Goal: Task Accomplishment & Management: Use online tool/utility

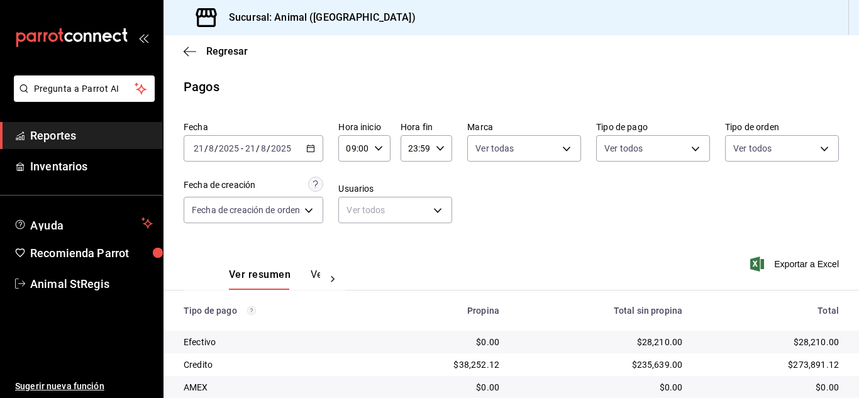
scroll to position [157, 0]
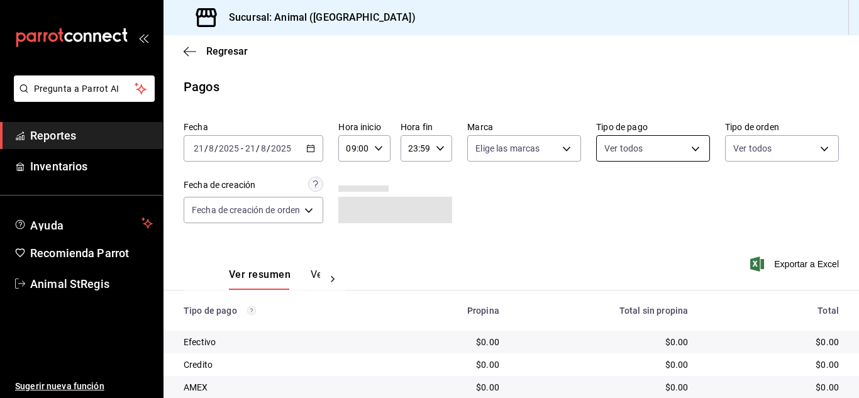
click at [611, 148] on body "Pregunta a Parrot AI Reportes Inventarios Ayuda Recomienda Parrot Animal StRegi…" at bounding box center [429, 199] width 859 height 398
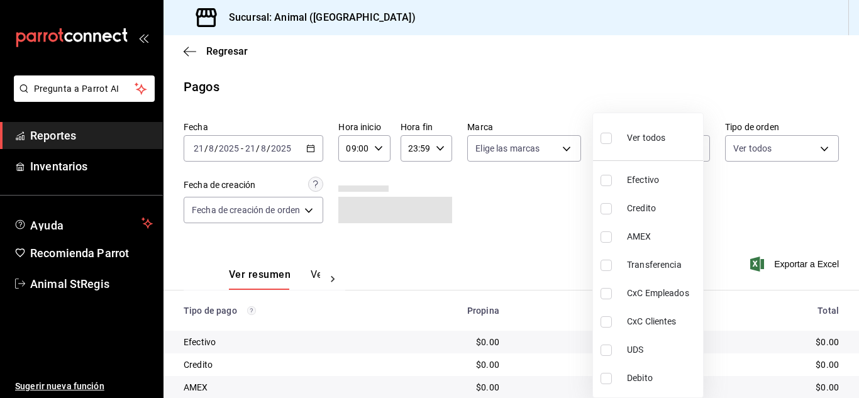
click at [603, 138] on input "checkbox" at bounding box center [606, 138] width 11 height 11
checkbox input "true"
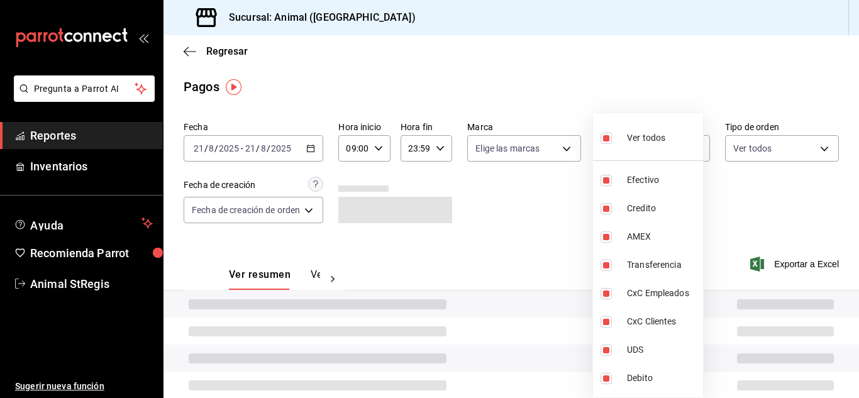
type input "5a0f3365-d715-4940-adc4-656debb7822a,fc07b02b-84a7-4dba-9bff-98bba82b1290,ff2b0…"
checkbox input "true"
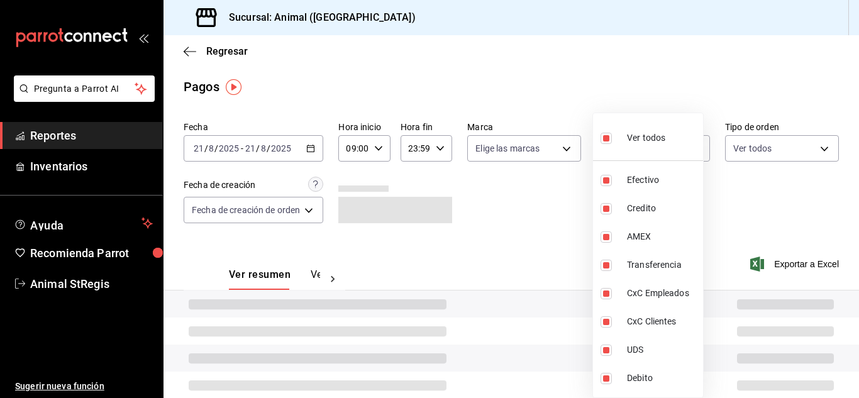
checkbox input "true"
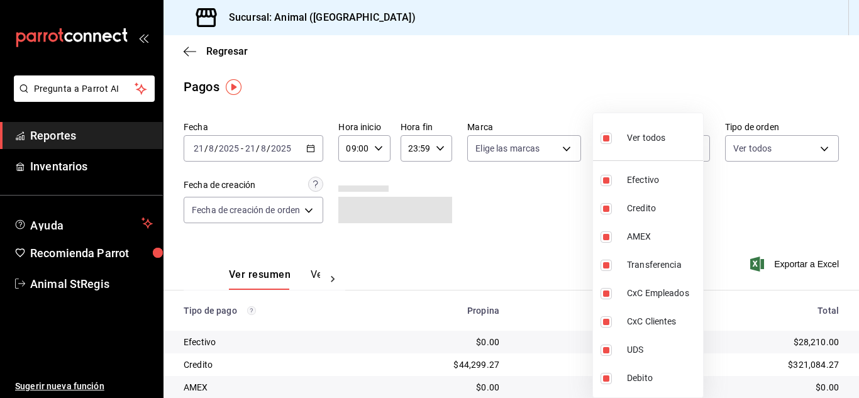
drag, startPoint x: 550, startPoint y: 200, endPoint x: 506, endPoint y: 170, distance: 53.4
click at [550, 200] on div at bounding box center [429, 199] width 859 height 398
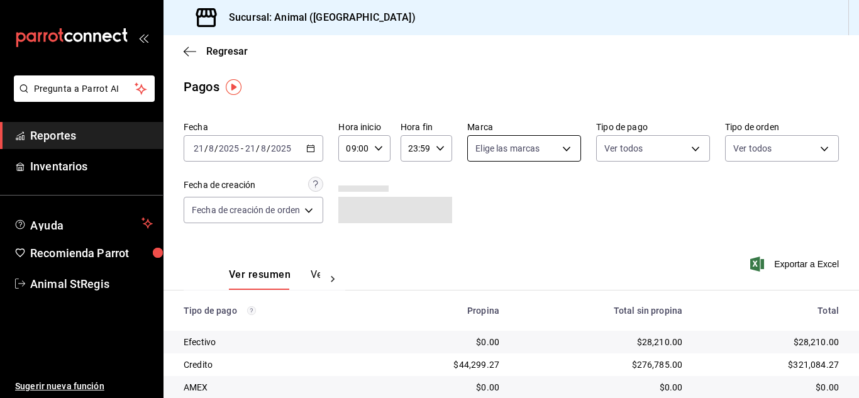
click at [506, 147] on body "Pregunta a Parrot AI Reportes Inventarios Ayuda Recomienda Parrot Animal StRegi…" at bounding box center [429, 199] width 859 height 398
click at [482, 193] on input "checkbox" at bounding box center [479, 197] width 11 height 11
checkbox input "true"
type input "3f39fcdc-c8c4-4fff-883a-47b345d9391c"
checkbox input "true"
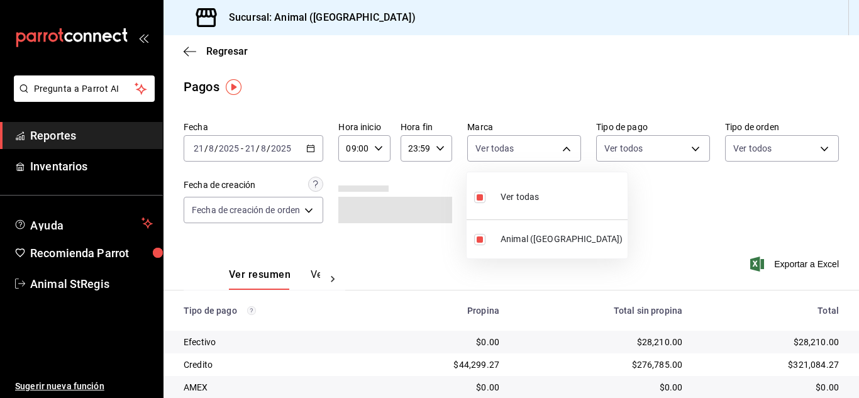
click at [704, 202] on div at bounding box center [429, 199] width 859 height 398
click at [575, 91] on div "Pagos" at bounding box center [512, 86] width 696 height 19
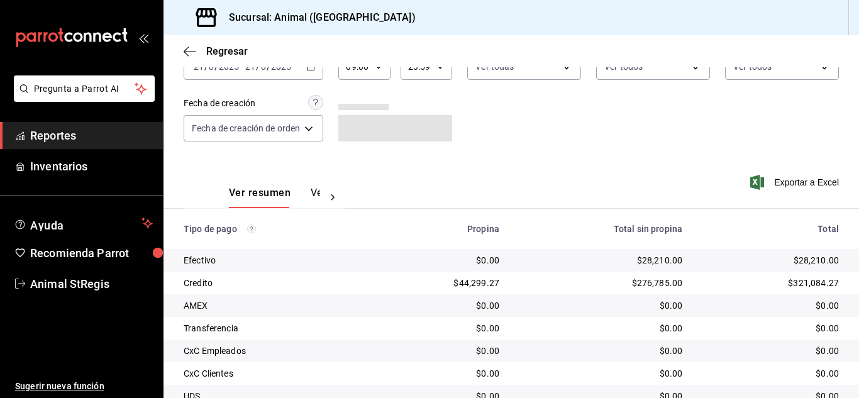
scroll to position [157, 0]
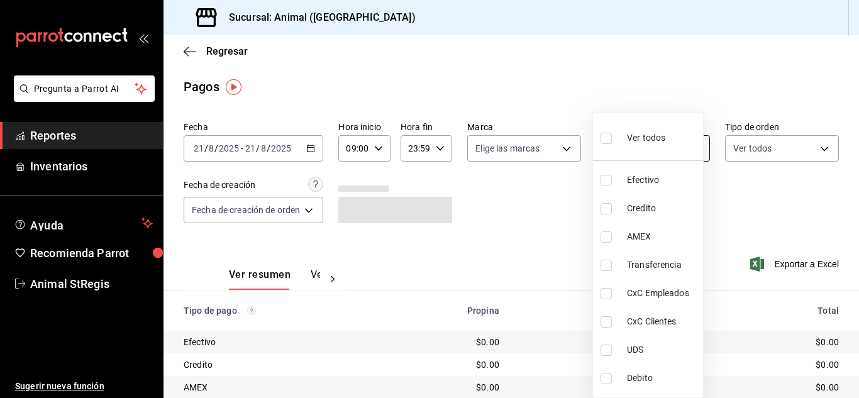
click at [637, 145] on body "Pregunta a Parrot AI Reportes Inventarios Ayuda Recomienda Parrot Animal StRegi…" at bounding box center [429, 199] width 859 height 398
click at [601, 140] on input "checkbox" at bounding box center [606, 138] width 11 height 11
checkbox input "true"
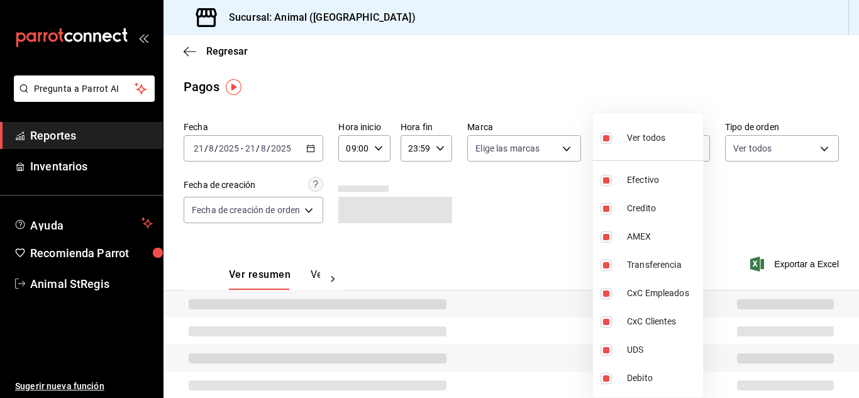
type input "5a0f3365-d715-4940-adc4-656debb7822a,fc07b02b-84a7-4dba-9bff-98bba82b1290,ff2b0…"
checkbox input "true"
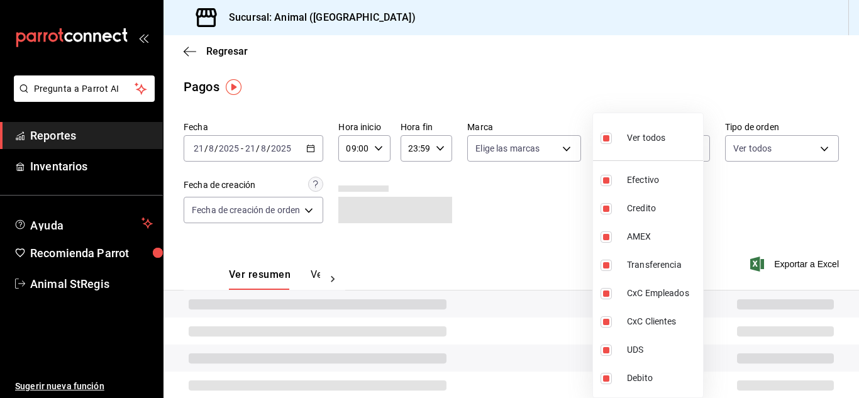
checkbox input "true"
drag, startPoint x: 559, startPoint y: 182, endPoint x: 503, endPoint y: 143, distance: 68.2
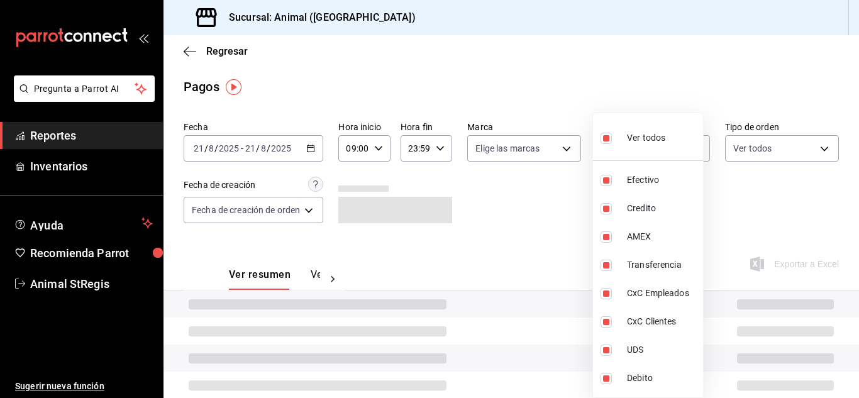
click at [555, 182] on div at bounding box center [429, 199] width 859 height 398
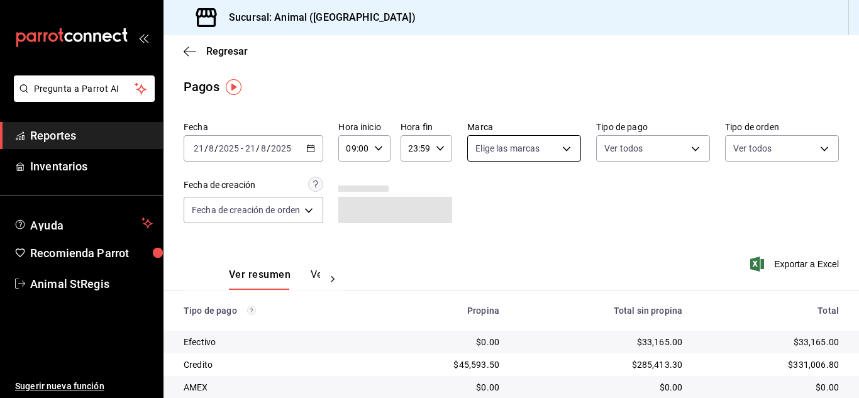
click at [498, 148] on body "Pregunta a Parrot AI Reportes Inventarios Ayuda Recomienda Parrot Animal StRegi…" at bounding box center [429, 199] width 859 height 398
click at [477, 199] on input "checkbox" at bounding box center [479, 197] width 11 height 11
checkbox input "true"
type input "3f39fcdc-c8c4-4fff-883a-47b345d9391c"
checkbox input "true"
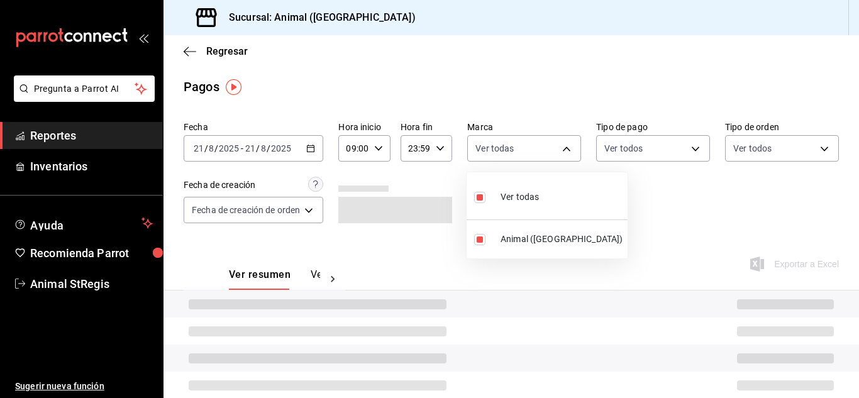
click at [666, 198] on div at bounding box center [429, 199] width 859 height 398
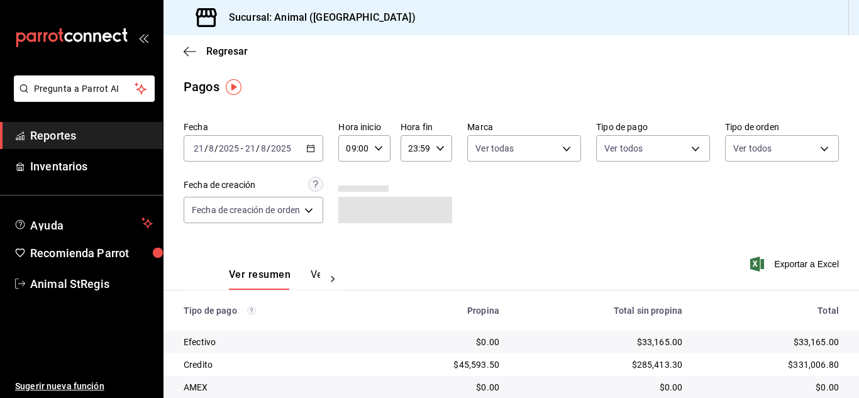
click at [639, 90] on div "Pagos" at bounding box center [512, 86] width 696 height 19
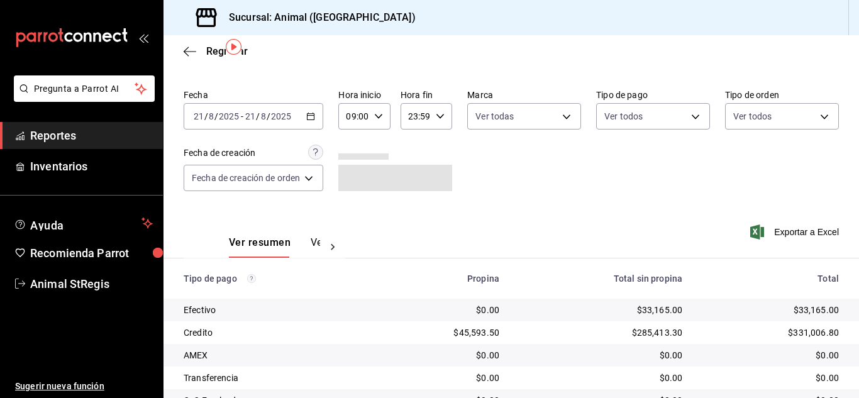
scroll to position [157, 0]
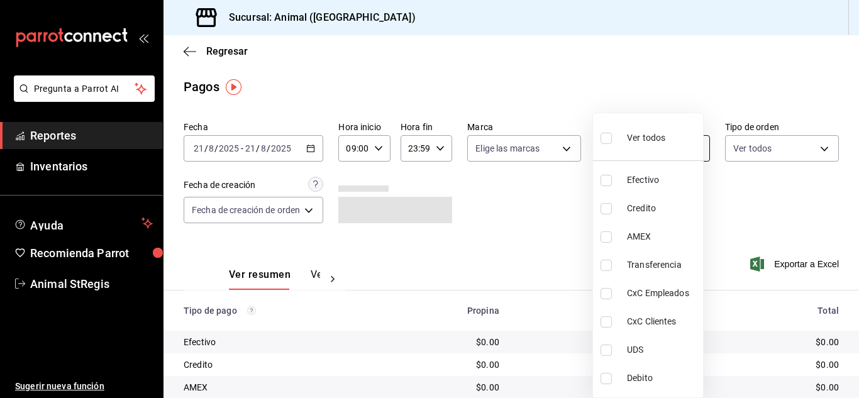
click at [661, 141] on body "Pregunta a Parrot AI Reportes Inventarios Ayuda Recomienda Parrot Animal StRegi…" at bounding box center [429, 199] width 859 height 398
click at [473, 190] on div at bounding box center [429, 199] width 859 height 398
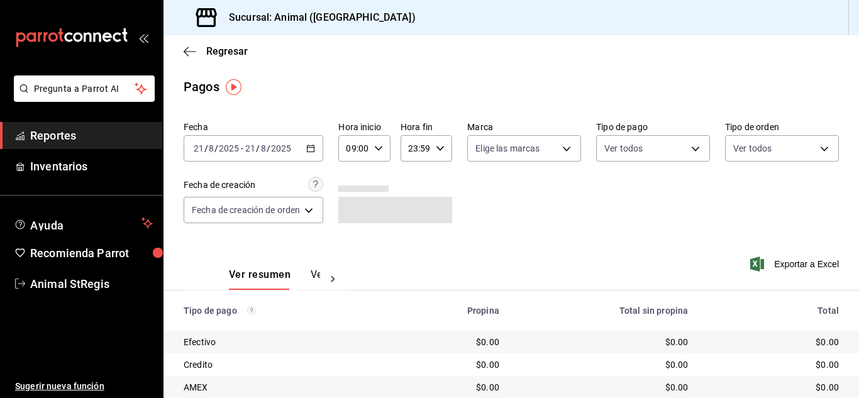
click at [315, 145] on icon "button" at bounding box center [310, 148] width 9 height 9
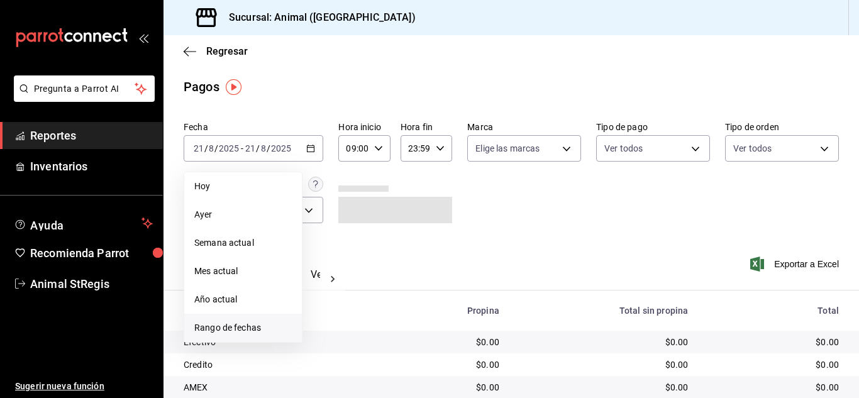
click at [237, 337] on li "Rango de fechas" at bounding box center [243, 328] width 118 height 28
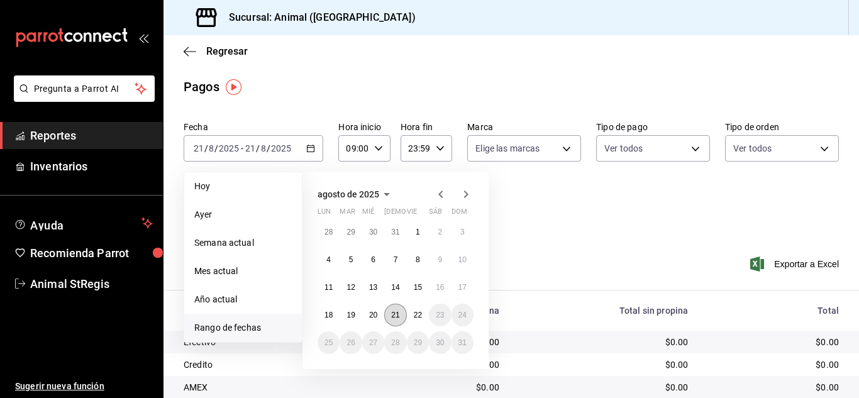
click at [401, 321] on button "21" at bounding box center [395, 315] width 22 height 23
click at [420, 318] on abbr "22" at bounding box center [418, 315] width 8 height 9
type input "00:00"
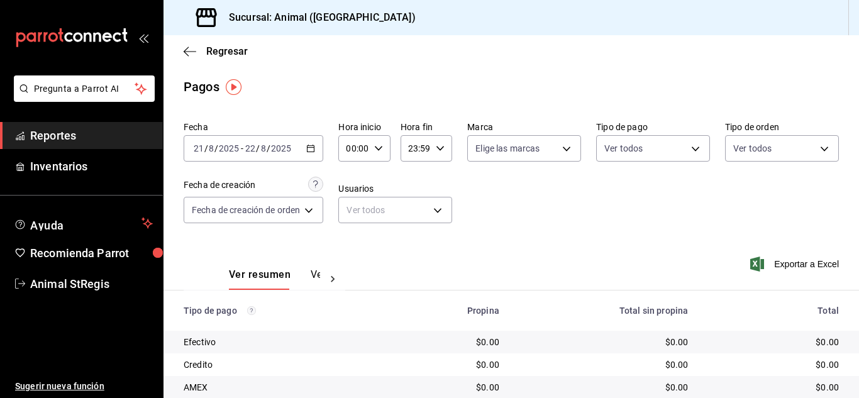
click at [626, 220] on div "Fecha [DATE] [DATE] - [DATE] [DATE] Hora inicio 00:00 Hora inicio Hora fin 23:5…" at bounding box center [512, 177] width 656 height 122
click at [638, 145] on body "Pregunta a Parrot AI Reportes Inventarios Ayuda Recomienda Parrot Animal StRegi…" at bounding box center [429, 199] width 859 height 398
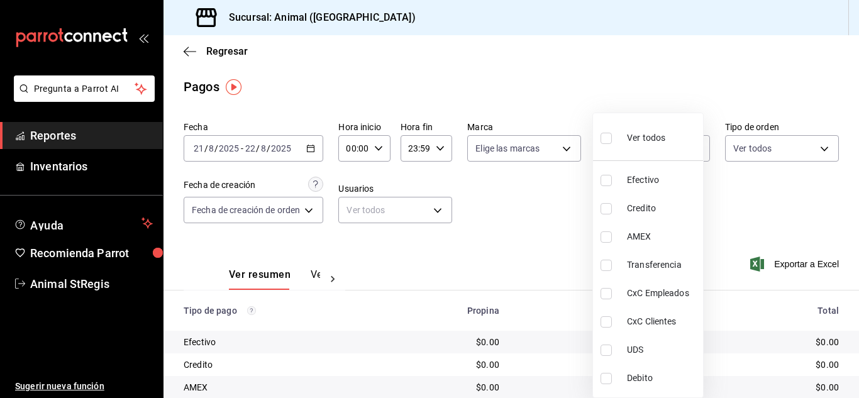
click at [611, 140] on label at bounding box center [609, 138] width 16 height 18
click at [611, 140] on input "checkbox" at bounding box center [606, 138] width 11 height 11
checkbox input "false"
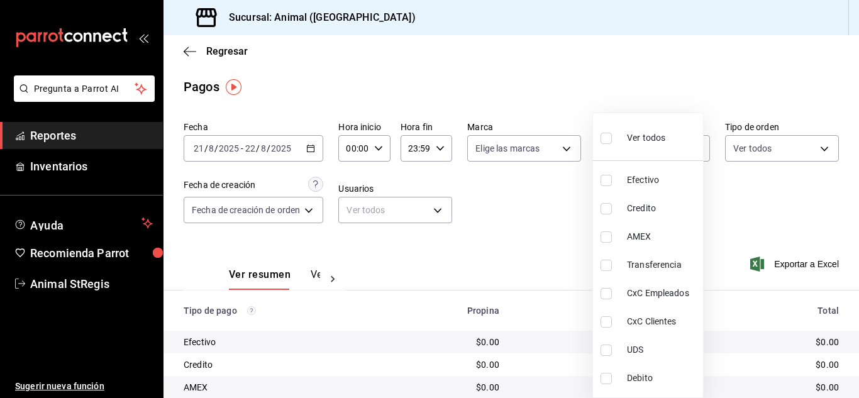
checkbox input "false"
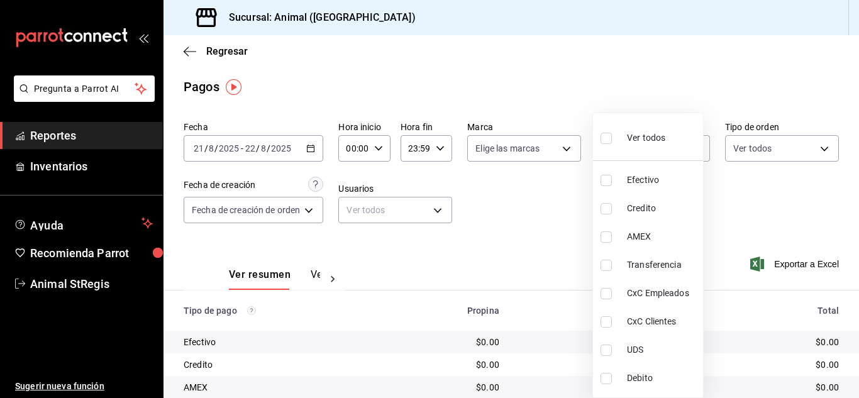
checkbox input "false"
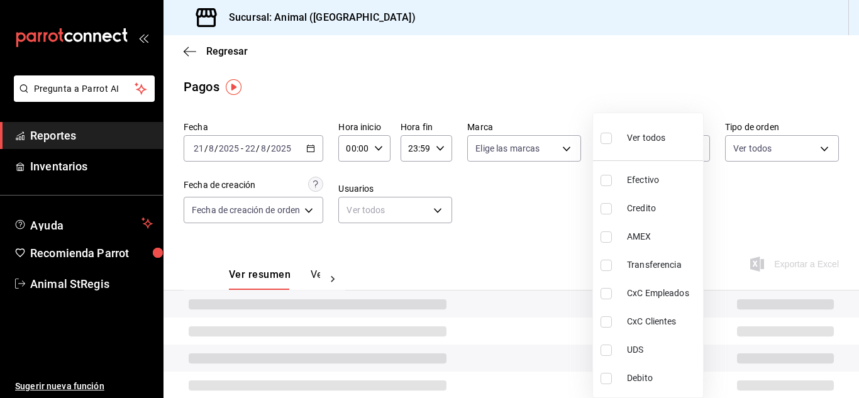
click at [606, 139] on input "checkbox" at bounding box center [606, 138] width 11 height 11
checkbox input "true"
type input "5a0f3365-d715-4940-adc4-656debb7822a,fc07b02b-84a7-4dba-9bff-98bba82b1290,ff2b0…"
checkbox input "true"
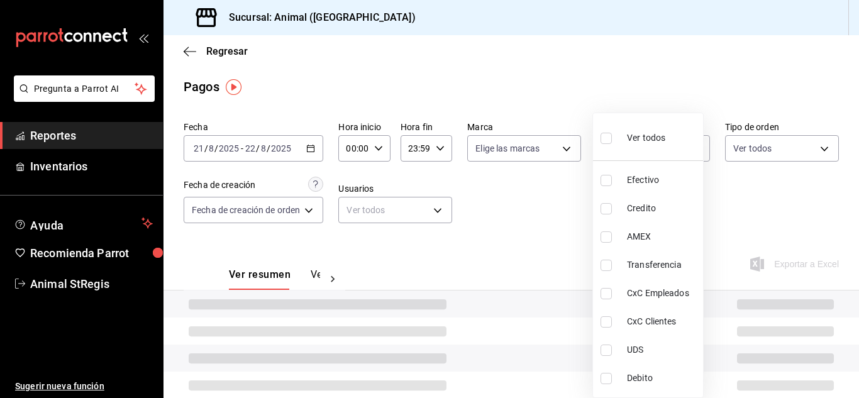
checkbox input "true"
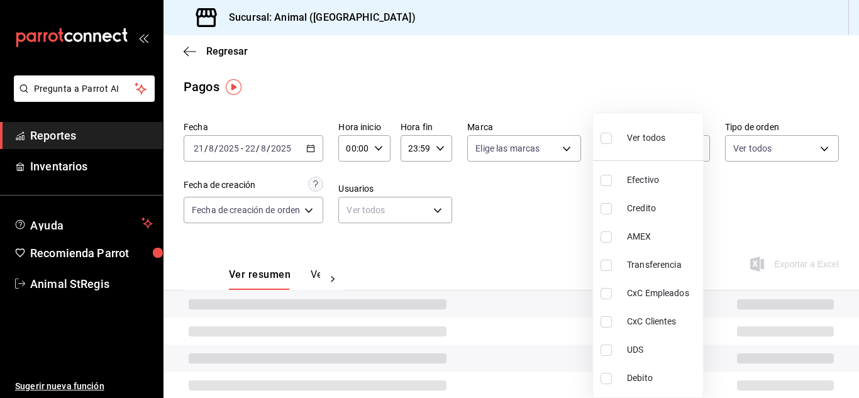
checkbox input "true"
drag, startPoint x: 547, startPoint y: 198, endPoint x: 526, endPoint y: 186, distance: 24.8
click at [546, 199] on div at bounding box center [429, 199] width 859 height 398
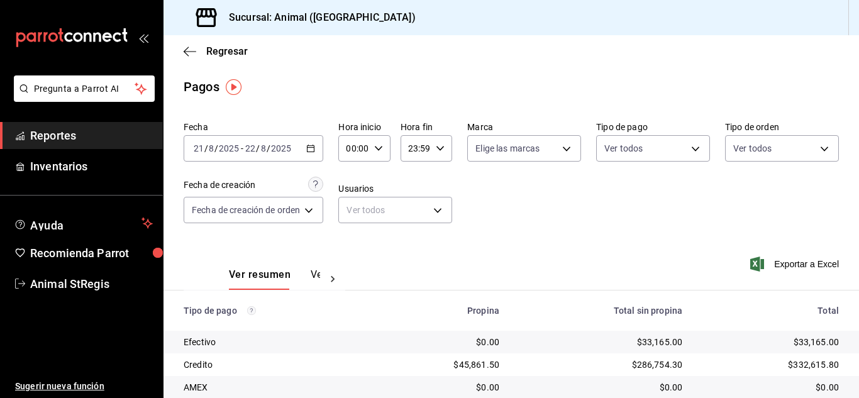
click at [503, 146] on body "Pregunta a Parrot AI Reportes Inventarios Ayuda Recomienda Parrot Animal StRegi…" at bounding box center [429, 199] width 859 height 398
click at [480, 199] on input "checkbox" at bounding box center [479, 197] width 11 height 11
checkbox input "true"
type input "3f39fcdc-c8c4-4fff-883a-47b345d9391c"
checkbox input "true"
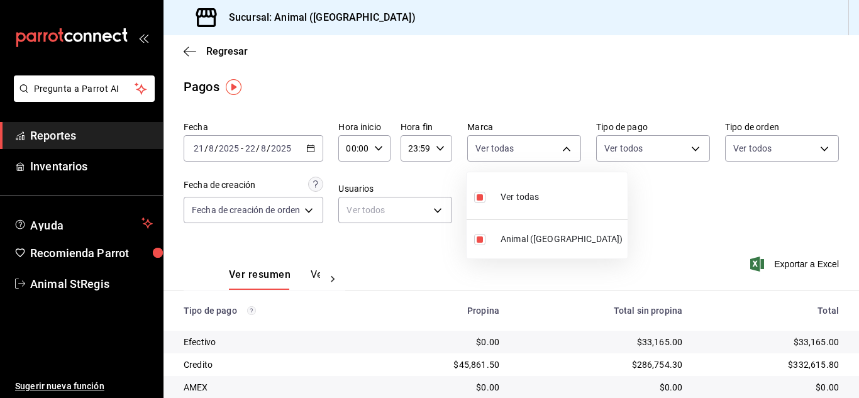
click at [438, 180] on div at bounding box center [429, 199] width 859 height 398
click at [488, 82] on div "Pagos" at bounding box center [512, 86] width 696 height 19
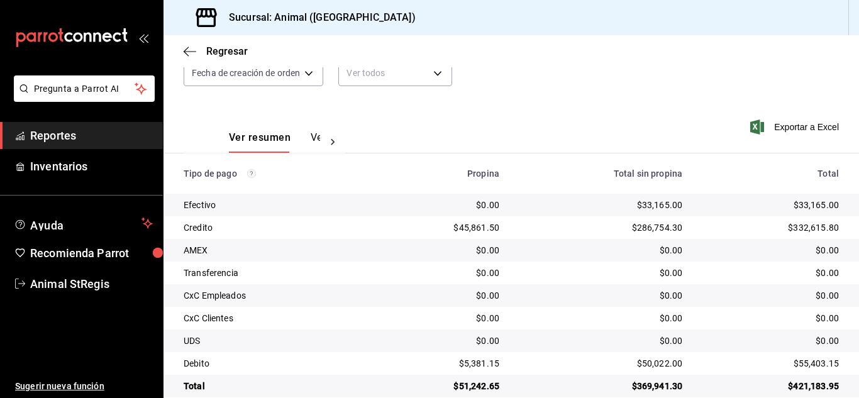
scroll to position [157, 0]
